Goal: Task Accomplishment & Management: Use online tool/utility

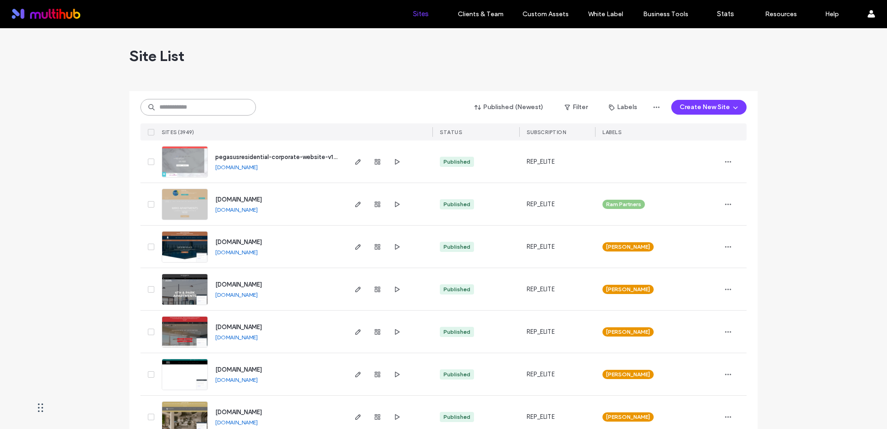
click at [195, 106] on input at bounding box center [197, 107] width 115 height 17
click at [353, 172] on div at bounding box center [378, 161] width 50 height 42
click at [355, 165] on span "button" at bounding box center [358, 161] width 11 height 11
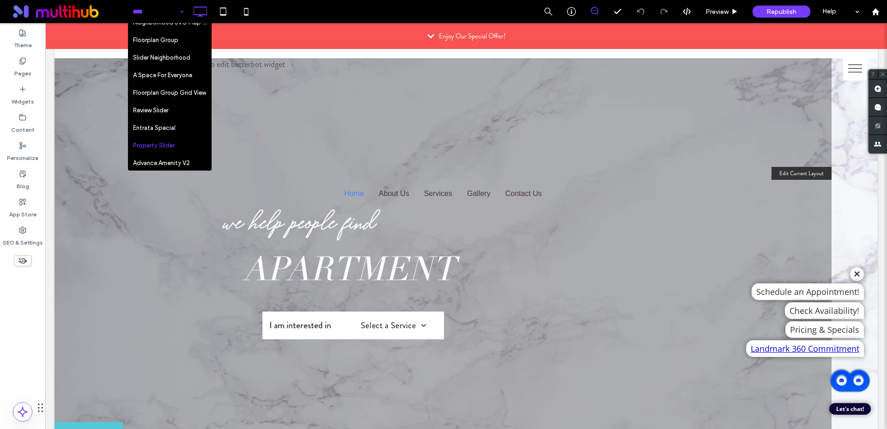
scroll to position [817, 0]
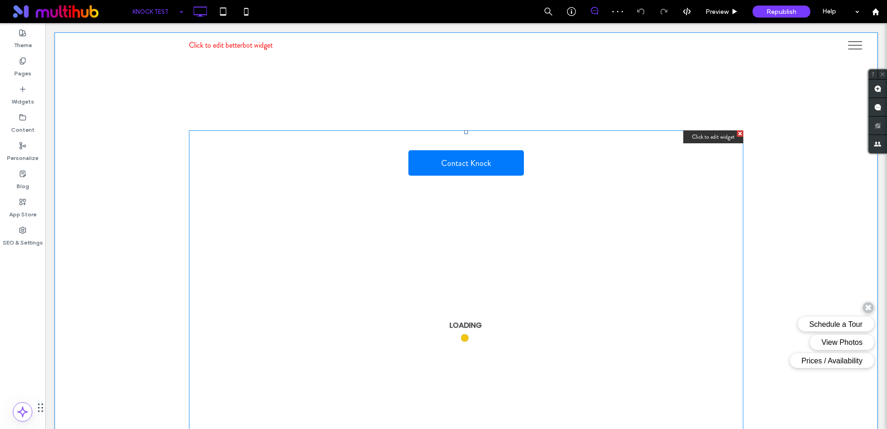
click at [263, 297] on span at bounding box center [466, 315] width 554 height 371
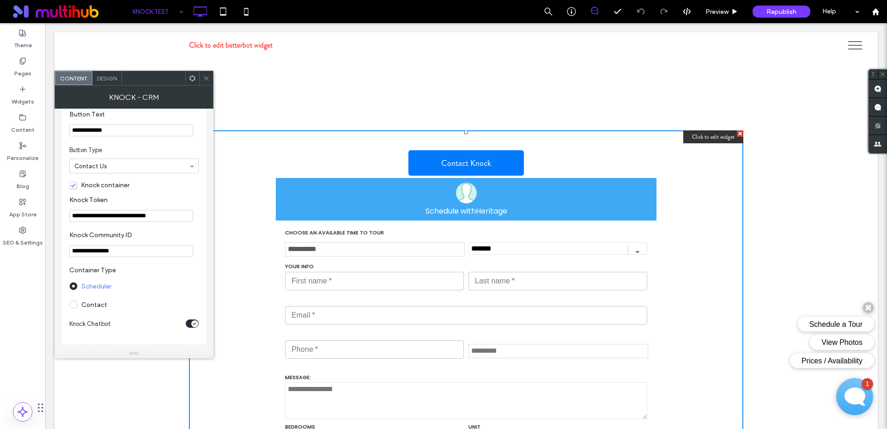
scroll to position [43, 0]
click at [207, 81] on icon at bounding box center [206, 78] width 7 height 7
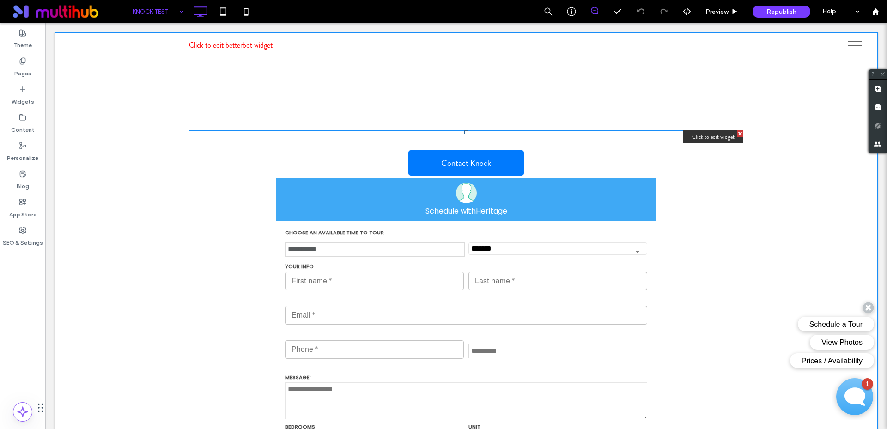
click at [461, 162] on span at bounding box center [466, 315] width 554 height 371
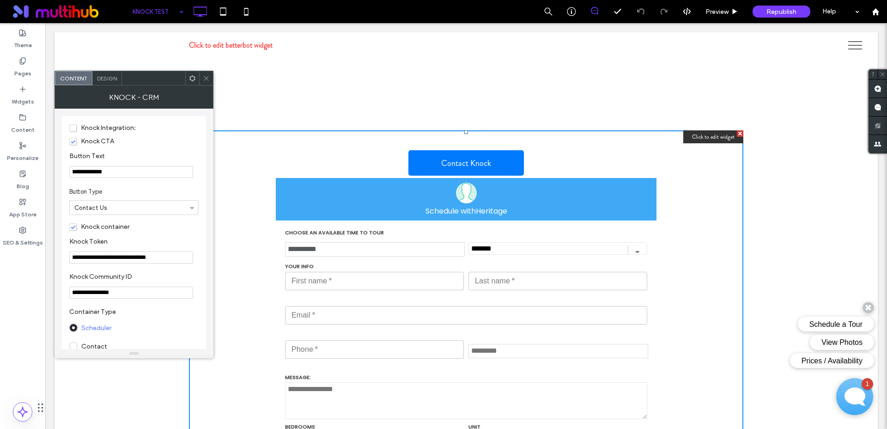
click at [74, 142] on span "Knock CTA" at bounding box center [91, 141] width 45 height 8
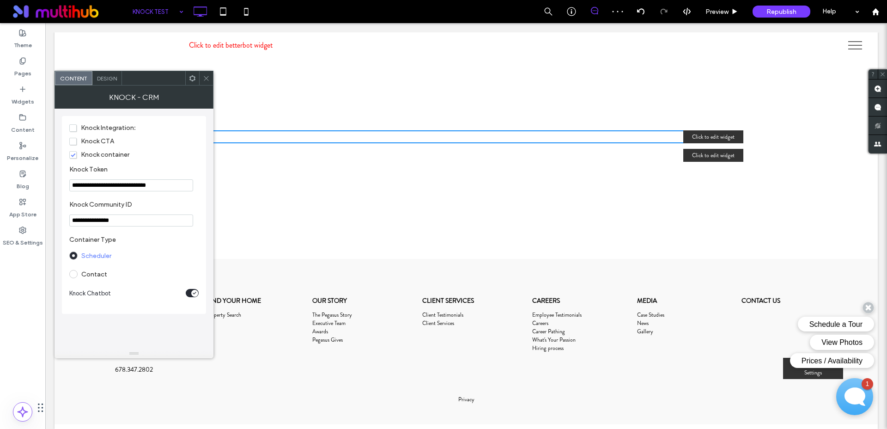
click at [74, 142] on span "Knock CTA" at bounding box center [91, 141] width 45 height 8
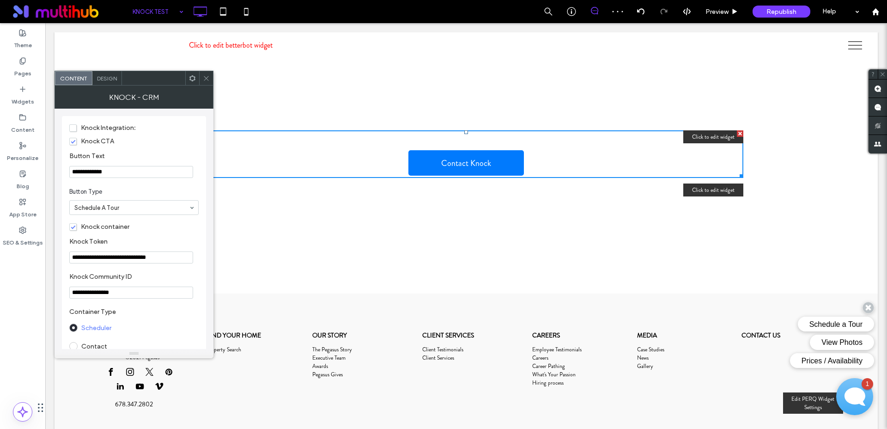
click at [164, 204] on input at bounding box center [131, 207] width 115 height 6
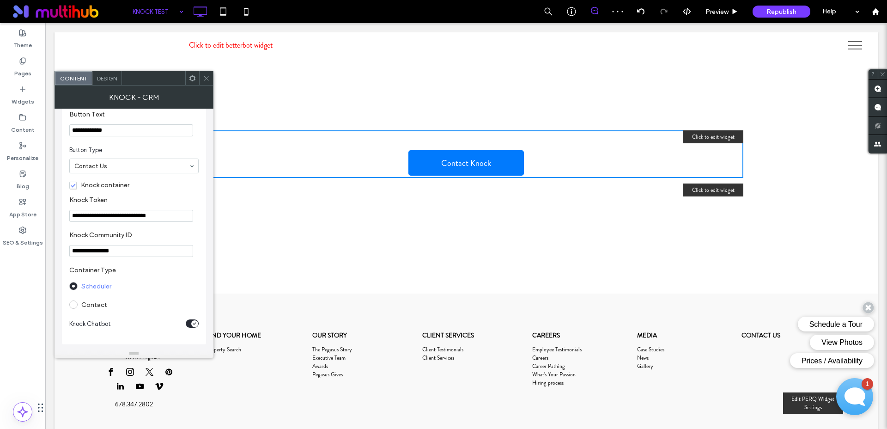
click at [69, 182] on span "Knock container" at bounding box center [99, 185] width 60 height 8
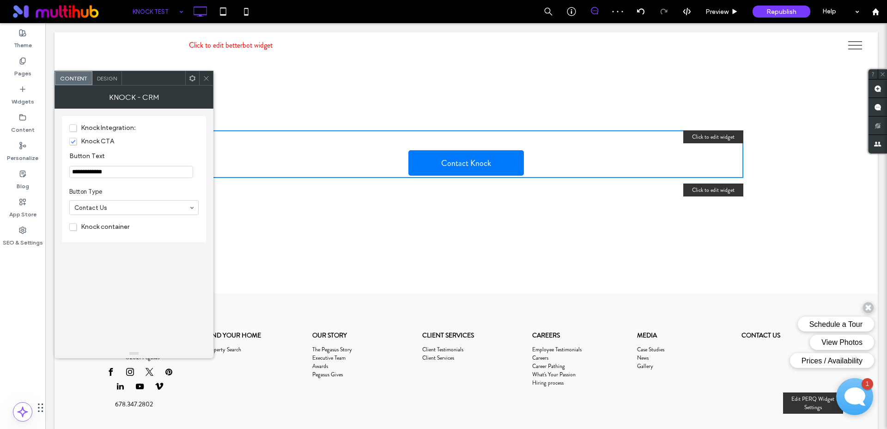
scroll to position [0, 0]
click at [124, 188] on span "Button Type" at bounding box center [132, 191] width 126 height 9
click at [683, 193] on p "Click to edit widget" at bounding box center [713, 189] width 60 height 13
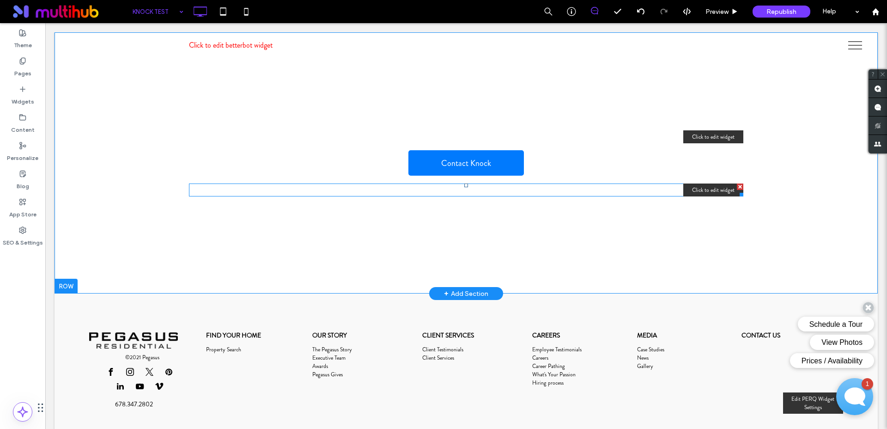
click at [685, 192] on span at bounding box center [466, 189] width 554 height 13
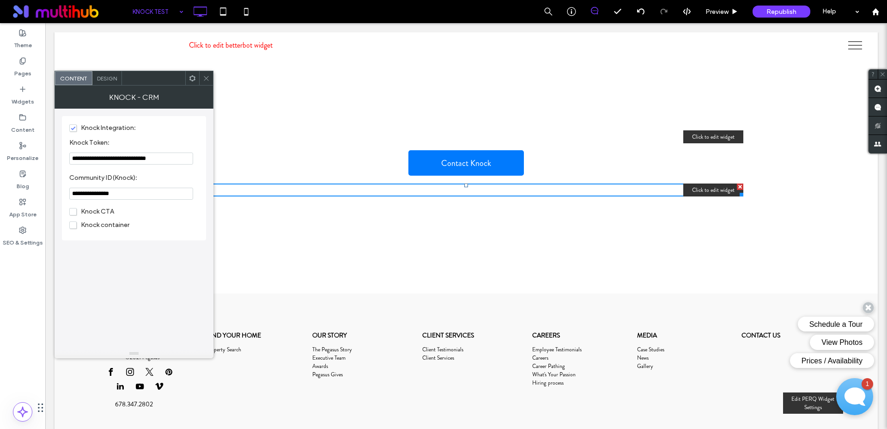
click at [71, 228] on span "Knock container" at bounding box center [99, 225] width 60 height 8
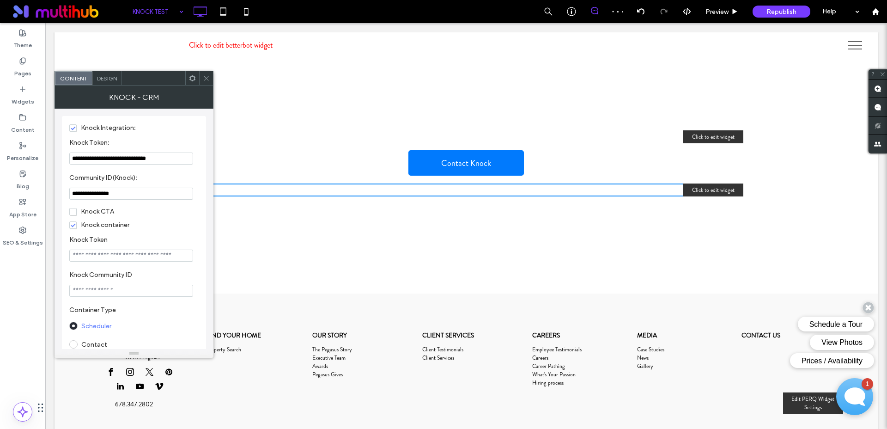
click at [132, 239] on label "Knock Token" at bounding box center [132, 241] width 126 height 10
click at [125, 159] on input "**********" at bounding box center [131, 158] width 124 height 12
click at [138, 258] on input "Knock Token" at bounding box center [131, 255] width 124 height 12
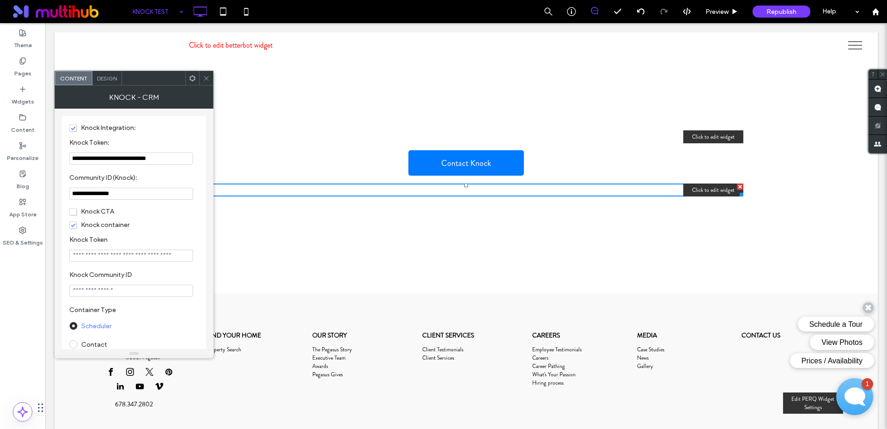
paste input "**********"
type input "**********"
click at [104, 192] on input "**********" at bounding box center [131, 194] width 124 height 12
click at [91, 292] on input "Knock Community ID" at bounding box center [131, 291] width 124 height 12
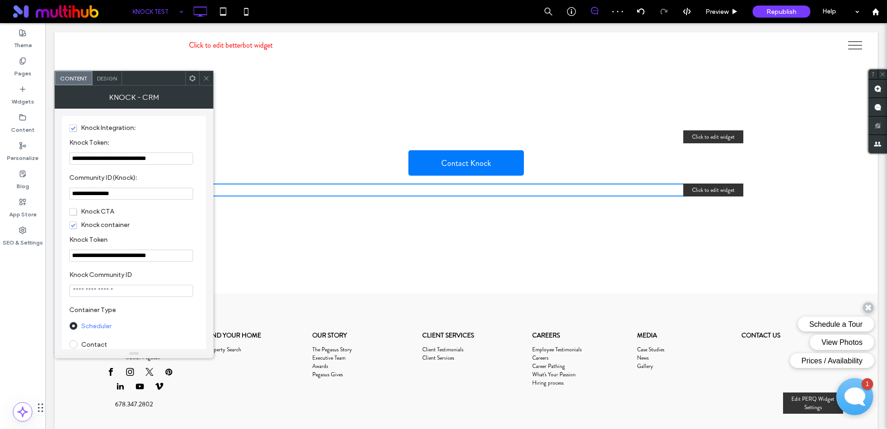
paste input "**********"
type input "**********"
click at [157, 81] on div at bounding box center [153, 78] width 63 height 14
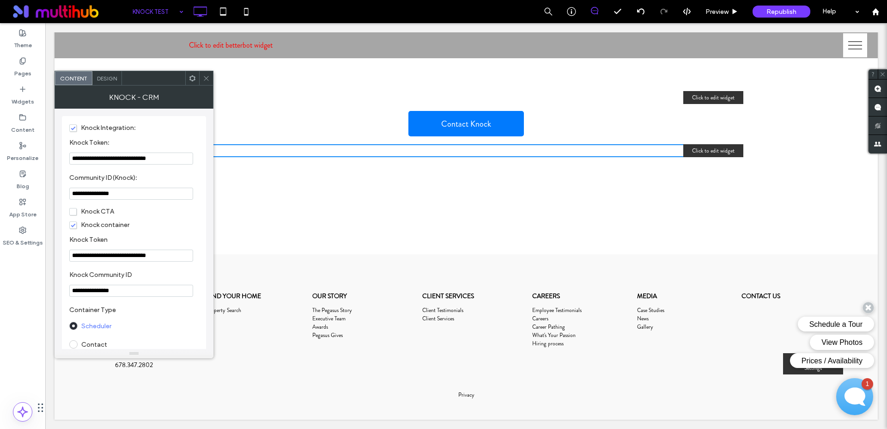
scroll to position [28, 0]
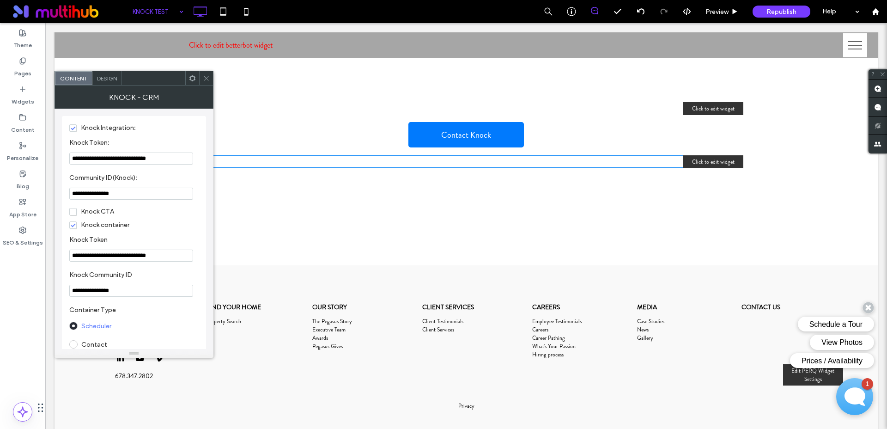
click at [72, 127] on span "Knock Integration:" at bounding box center [102, 128] width 67 height 8
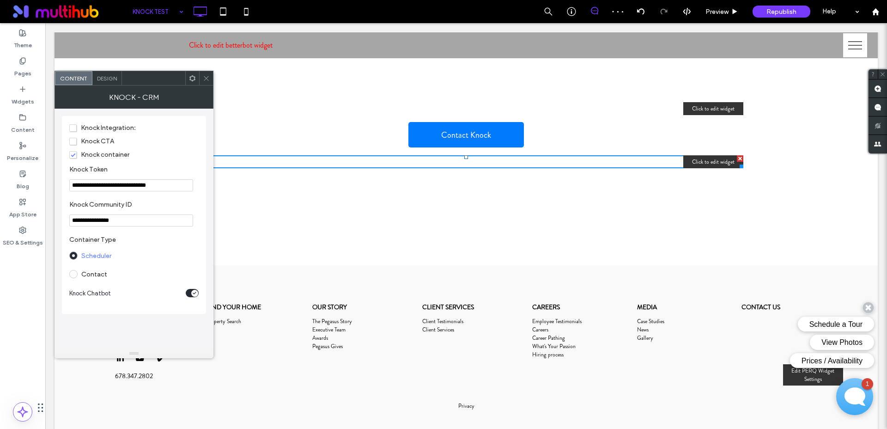
click at [195, 294] on div "toggle" at bounding box center [194, 293] width 7 height 7
click at [206, 80] on icon at bounding box center [206, 78] width 7 height 7
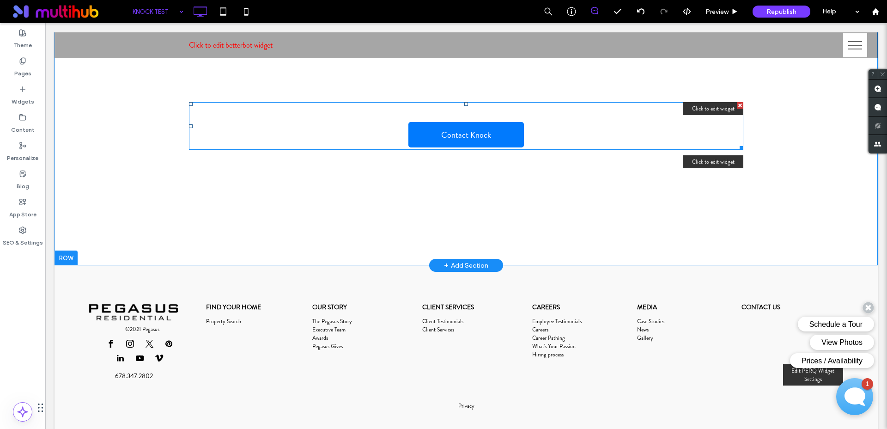
click at [498, 136] on span at bounding box center [466, 126] width 554 height 48
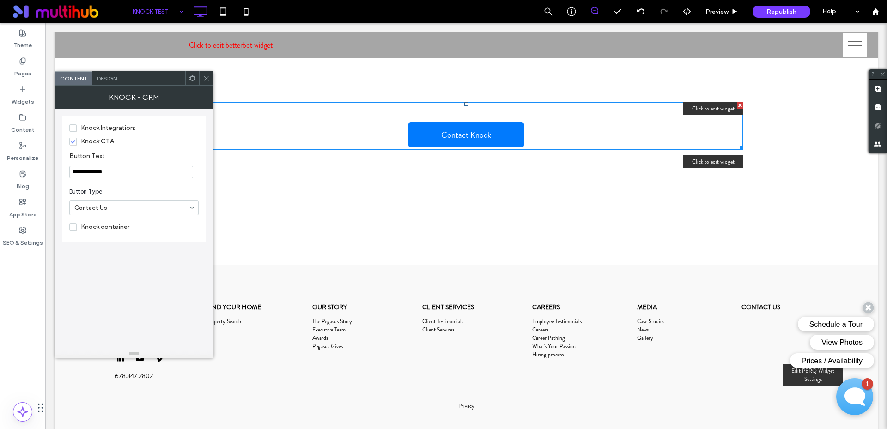
click at [97, 170] on input "**********" at bounding box center [131, 172] width 124 height 12
click at [104, 224] on span "Knock container" at bounding box center [99, 227] width 60 height 8
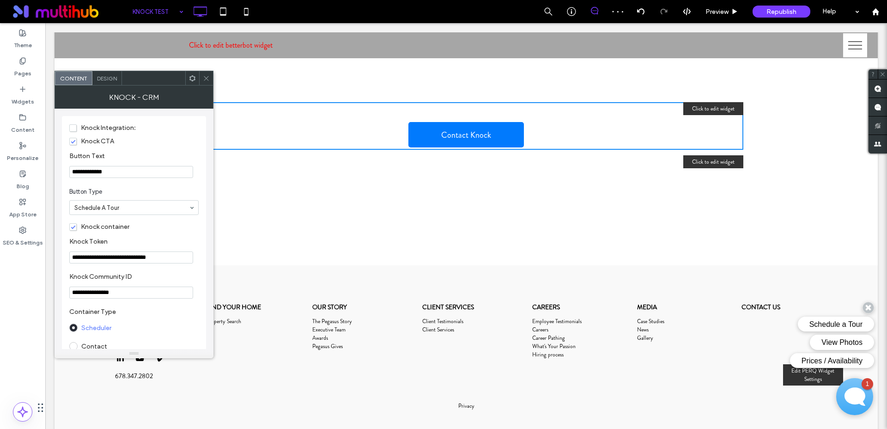
click at [162, 224] on label "Knock container" at bounding box center [133, 226] width 129 height 9
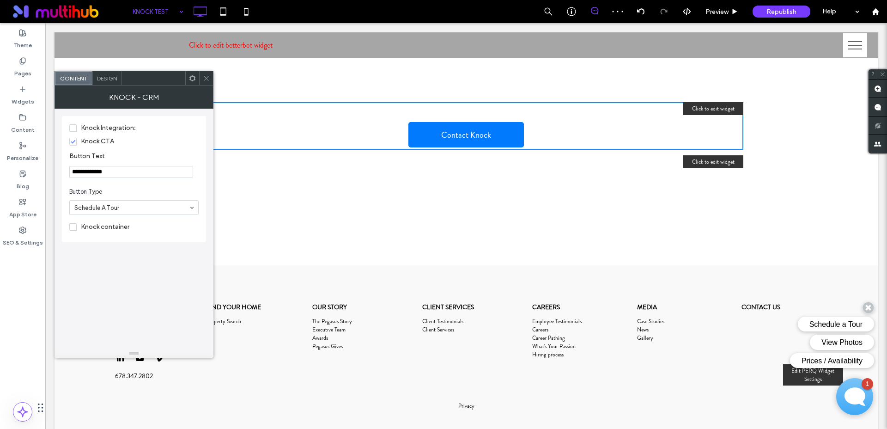
click at [162, 224] on label "Knock container" at bounding box center [133, 226] width 129 height 9
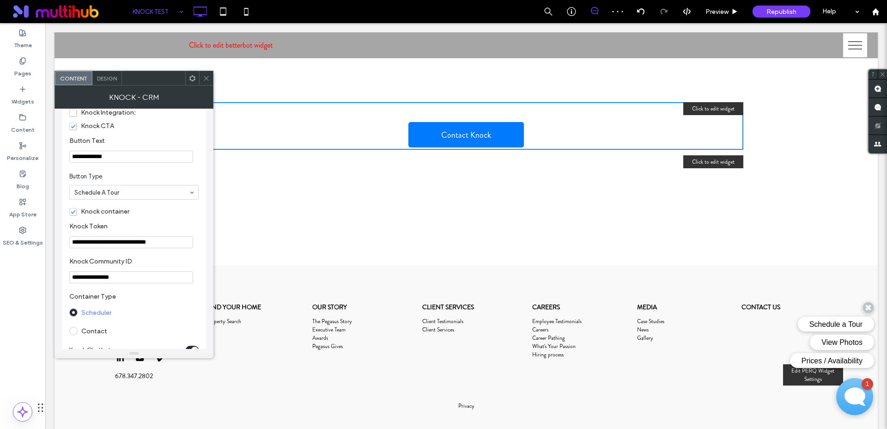
scroll to position [29, 0]
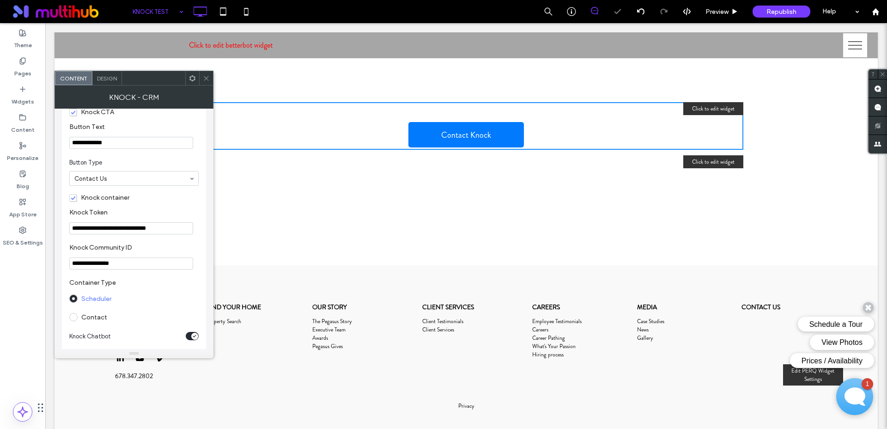
click at [152, 80] on div at bounding box center [153, 78] width 63 height 14
click at [207, 79] on use at bounding box center [206, 78] width 5 height 5
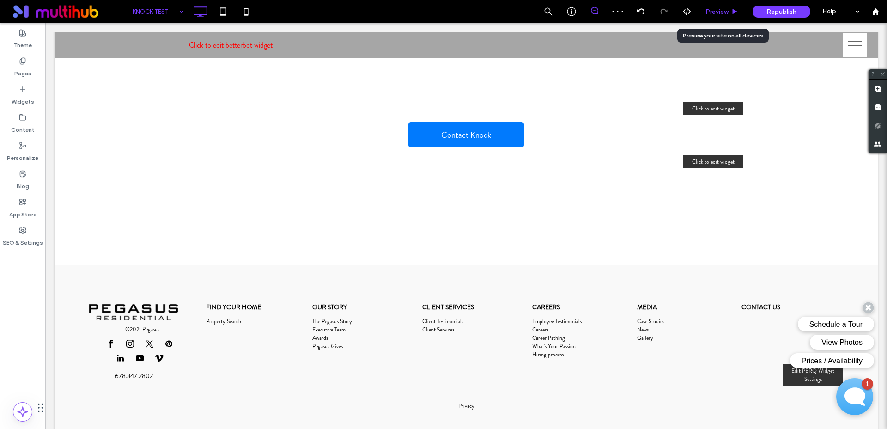
click at [725, 15] on div "Preview" at bounding box center [722, 11] width 47 height 23
click at [727, 7] on div "Preview" at bounding box center [722, 11] width 47 height 23
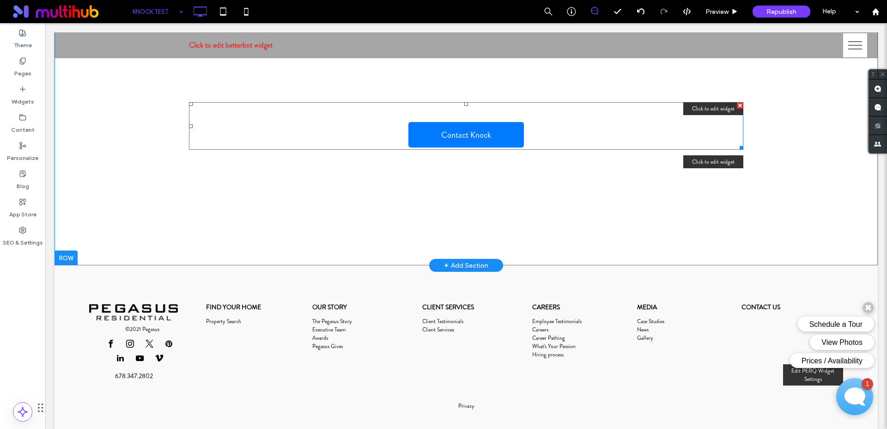
click at [561, 138] on span at bounding box center [466, 126] width 554 height 48
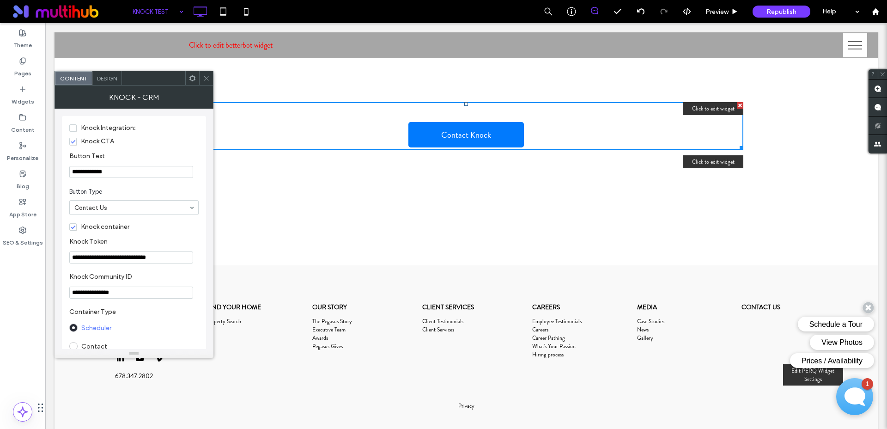
click at [66, 140] on div "**********" at bounding box center [134, 251] width 144 height 270
click at [72, 141] on span "Knock CTA" at bounding box center [91, 141] width 45 height 8
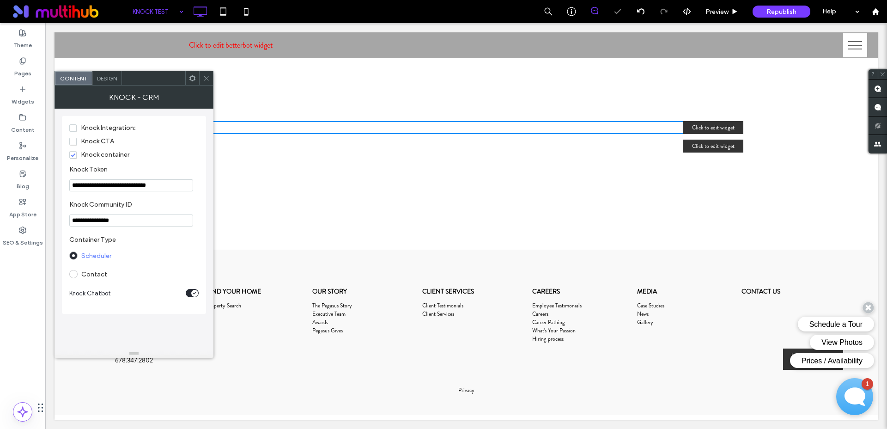
scroll to position [9, 0]
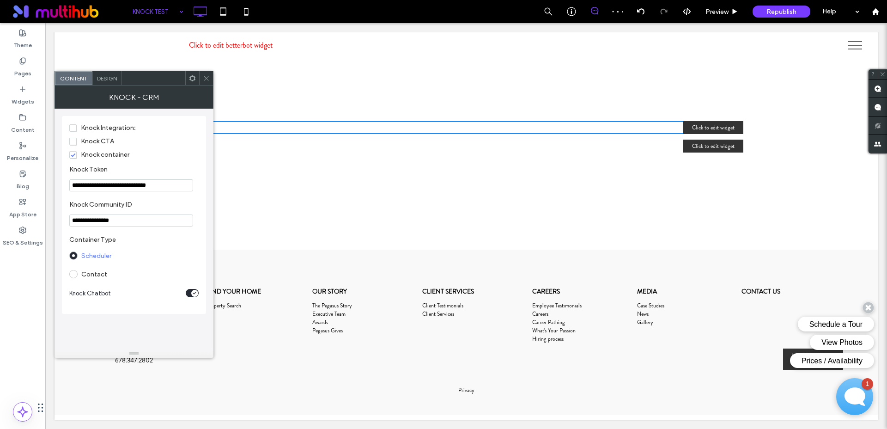
click at [73, 127] on span "Knock Integration:" at bounding box center [102, 128] width 67 height 8
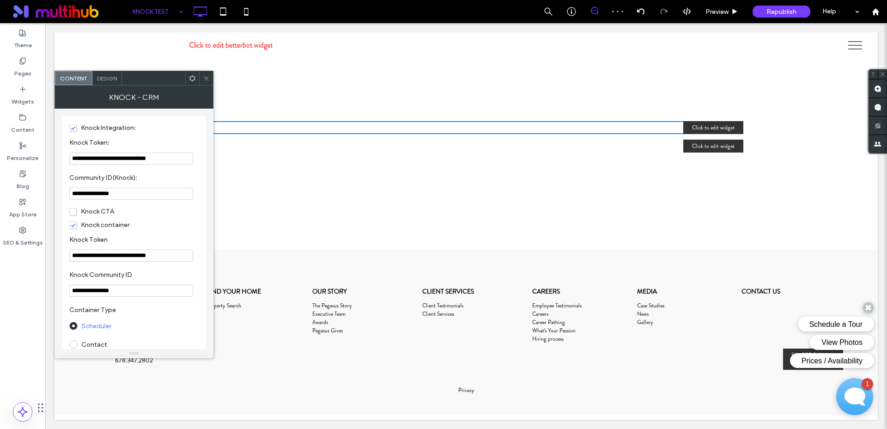
click at [73, 127] on span "Knock Integration:" at bounding box center [102, 128] width 67 height 8
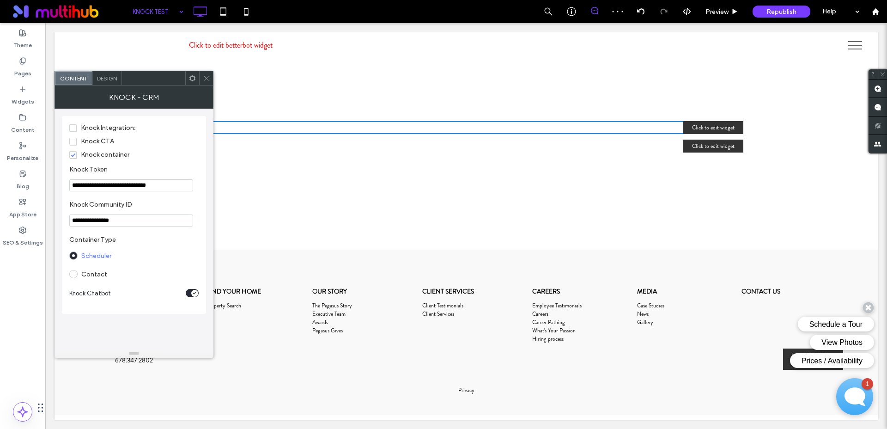
click at [74, 143] on span "Knock CTA" at bounding box center [91, 141] width 45 height 8
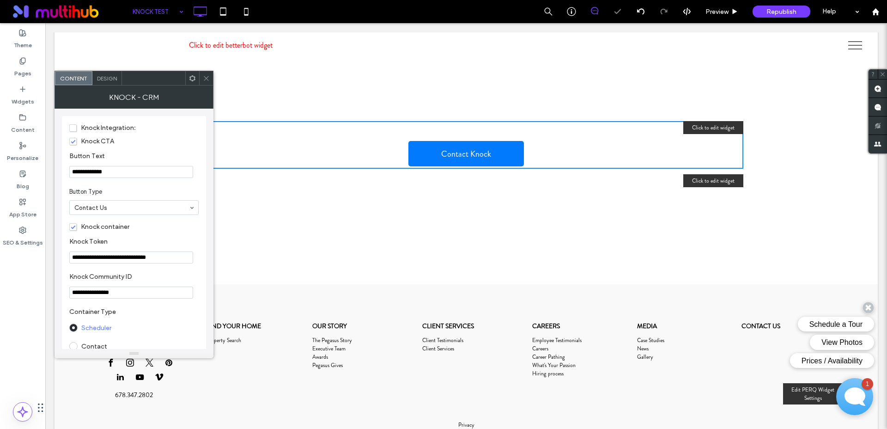
scroll to position [28, 0]
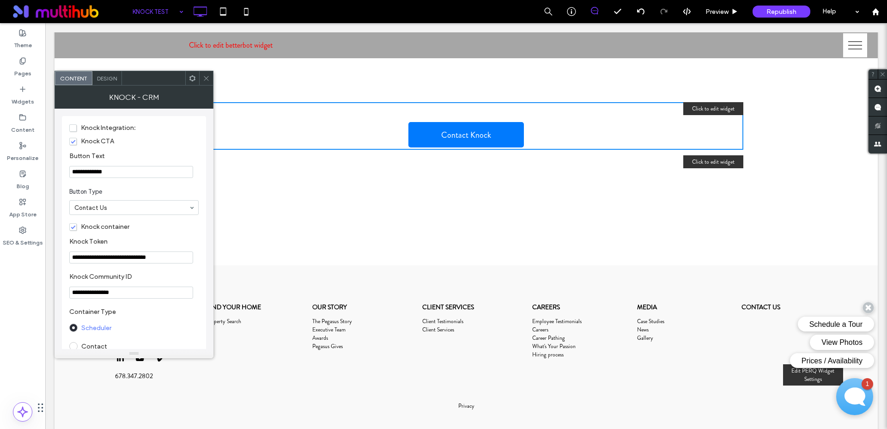
click at [115, 187] on span "Button Type" at bounding box center [132, 191] width 126 height 9
click at [142, 187] on section "Button Type Schedule A Tour Contact Us Text With Us Chat Bot" at bounding box center [133, 200] width 129 height 37
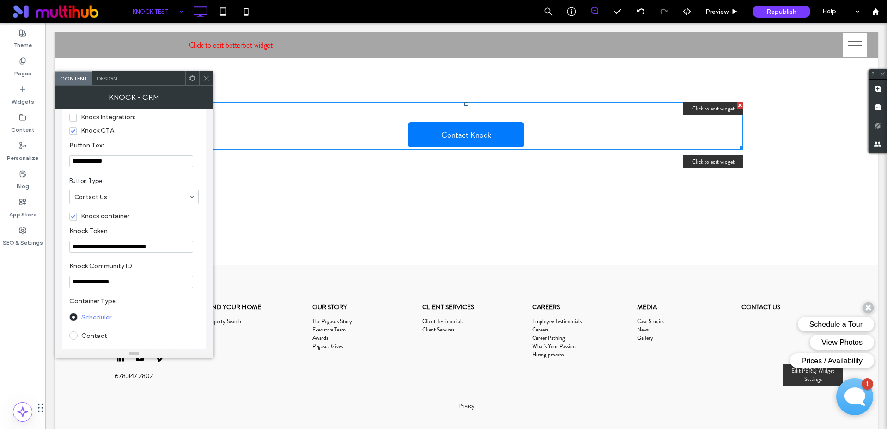
scroll to position [43, 0]
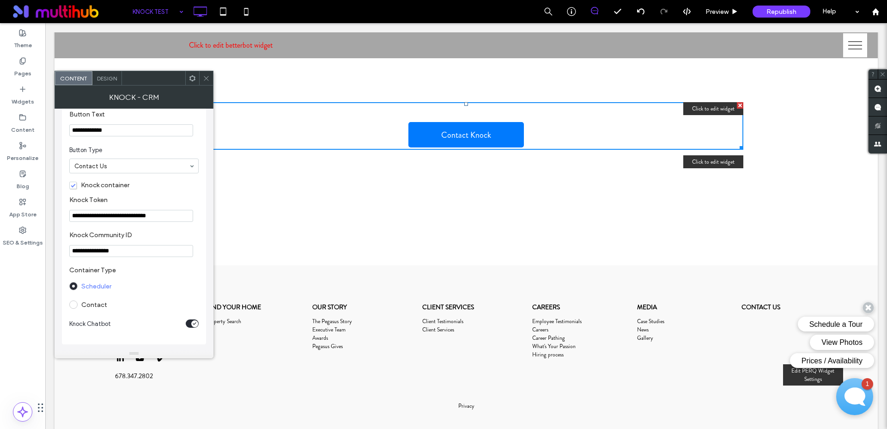
click at [82, 304] on label "Contact" at bounding box center [94, 305] width 26 height 8
